Goal: Find contact information: Find contact information

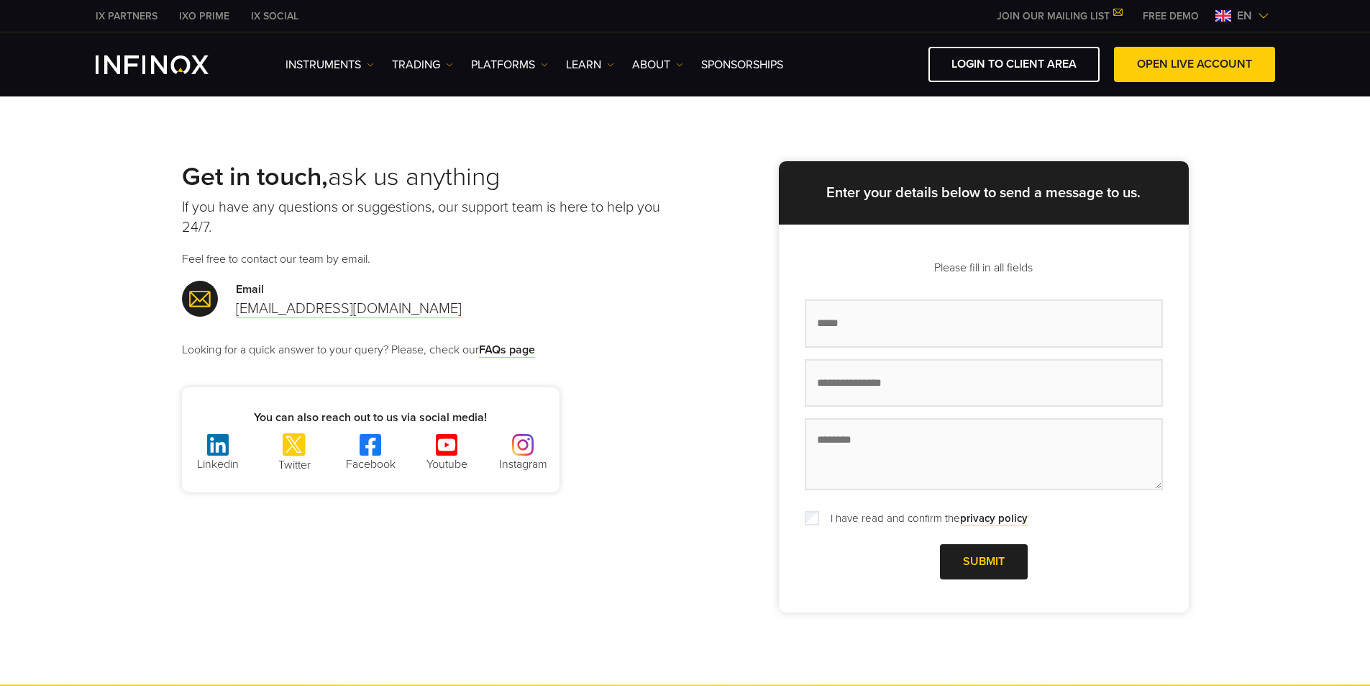
click at [711, 279] on div "Get in touch, ask us anything If you have any questions or suggestions, our sup…" at bounding box center [686, 386] width 1036 height 450
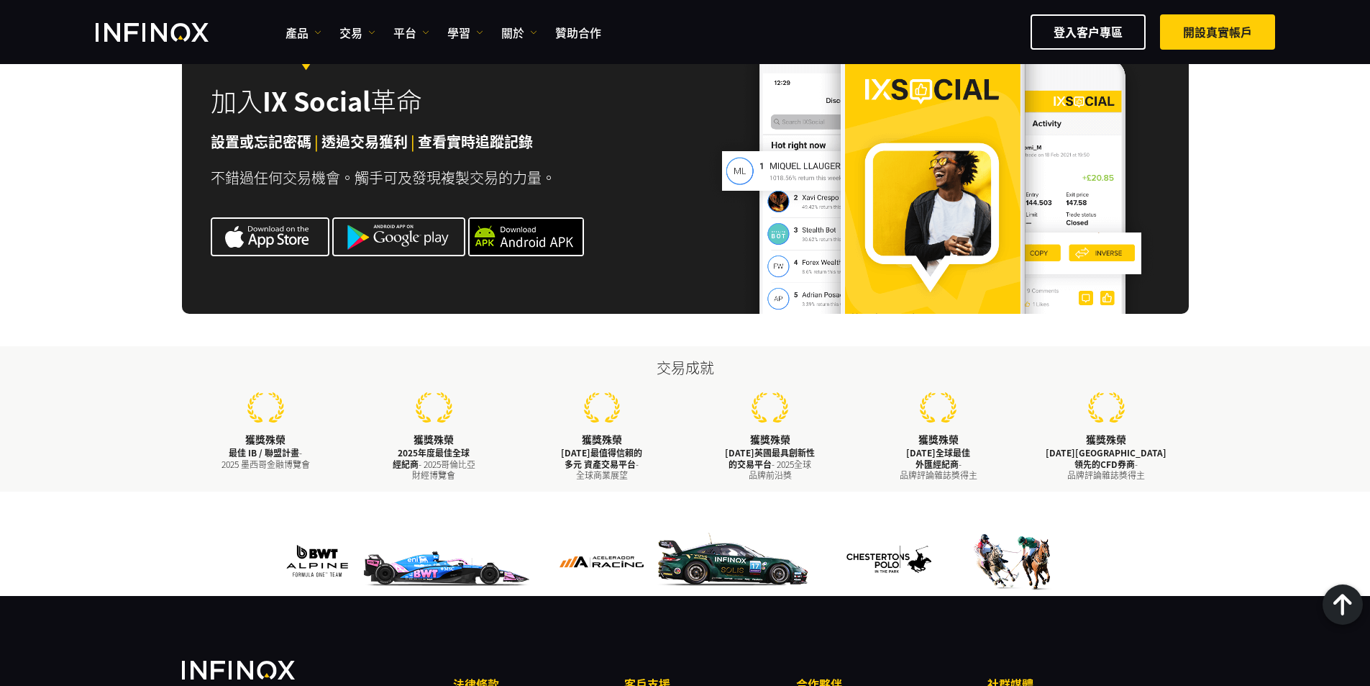
scroll to position [4328, 0]
